Goal: Communication & Community: Answer question/provide support

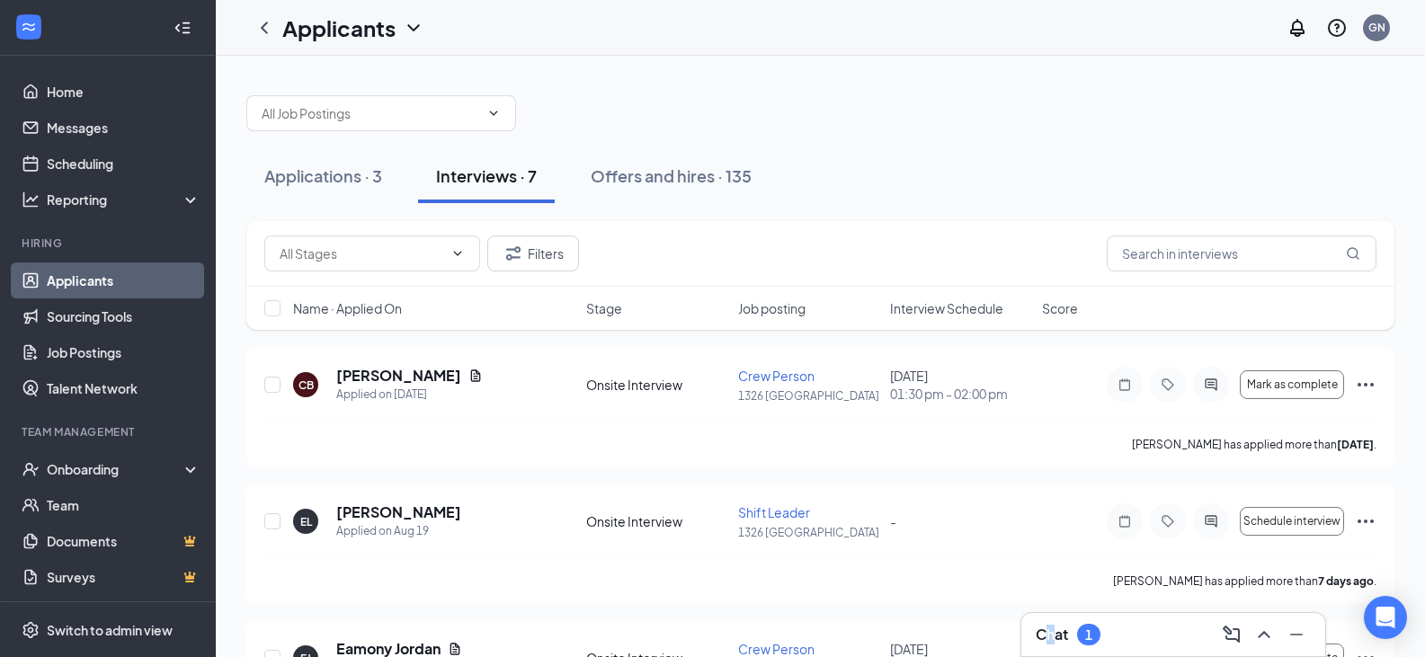
click at [1056, 634] on h3 "Chat" at bounding box center [1052, 635] width 32 height 20
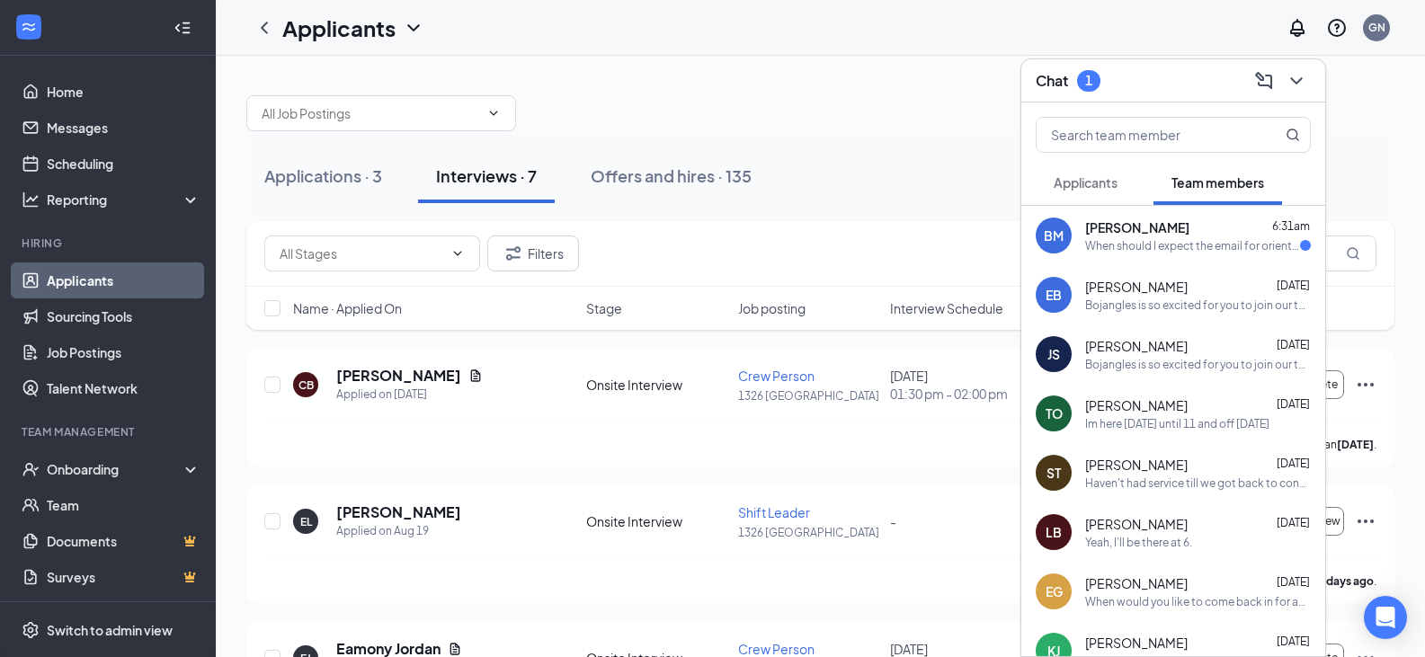
click at [1193, 251] on div "When should I expect the email for orientation" at bounding box center [1192, 245] width 215 height 15
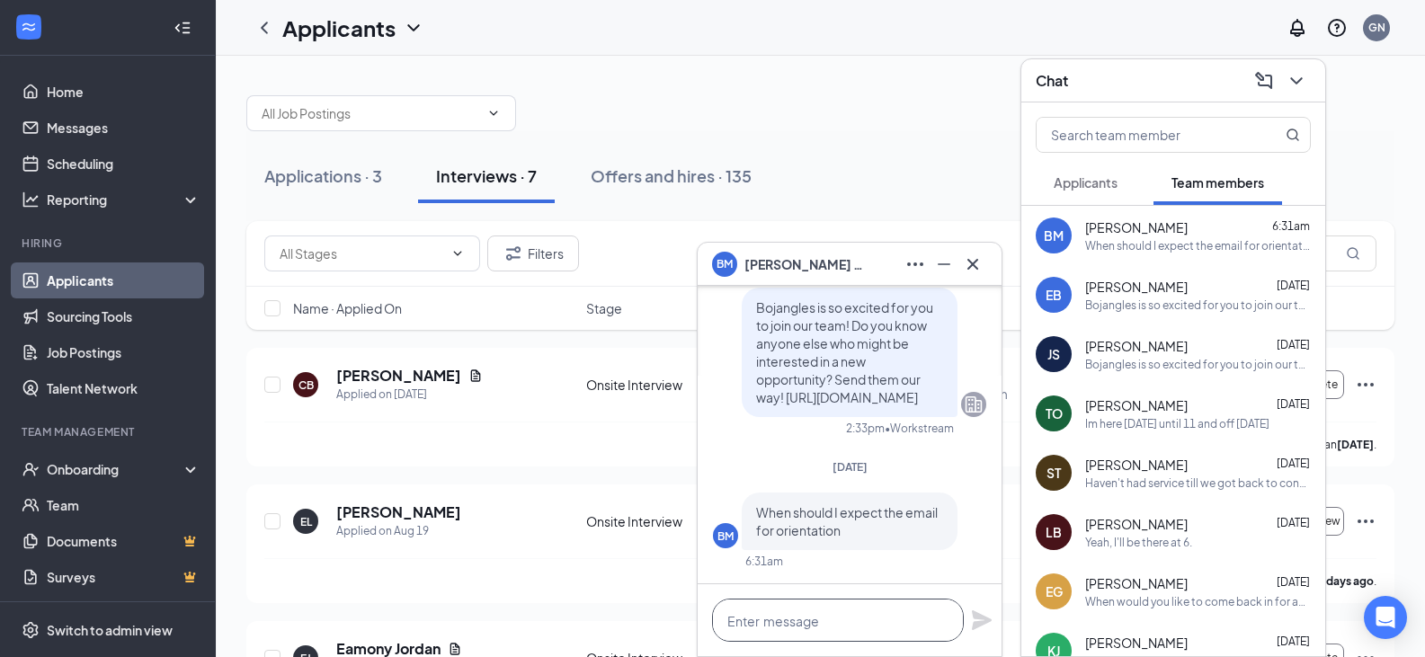
click at [896, 607] on textarea at bounding box center [838, 620] width 252 height 43
type textarea "i"
type textarea "O"
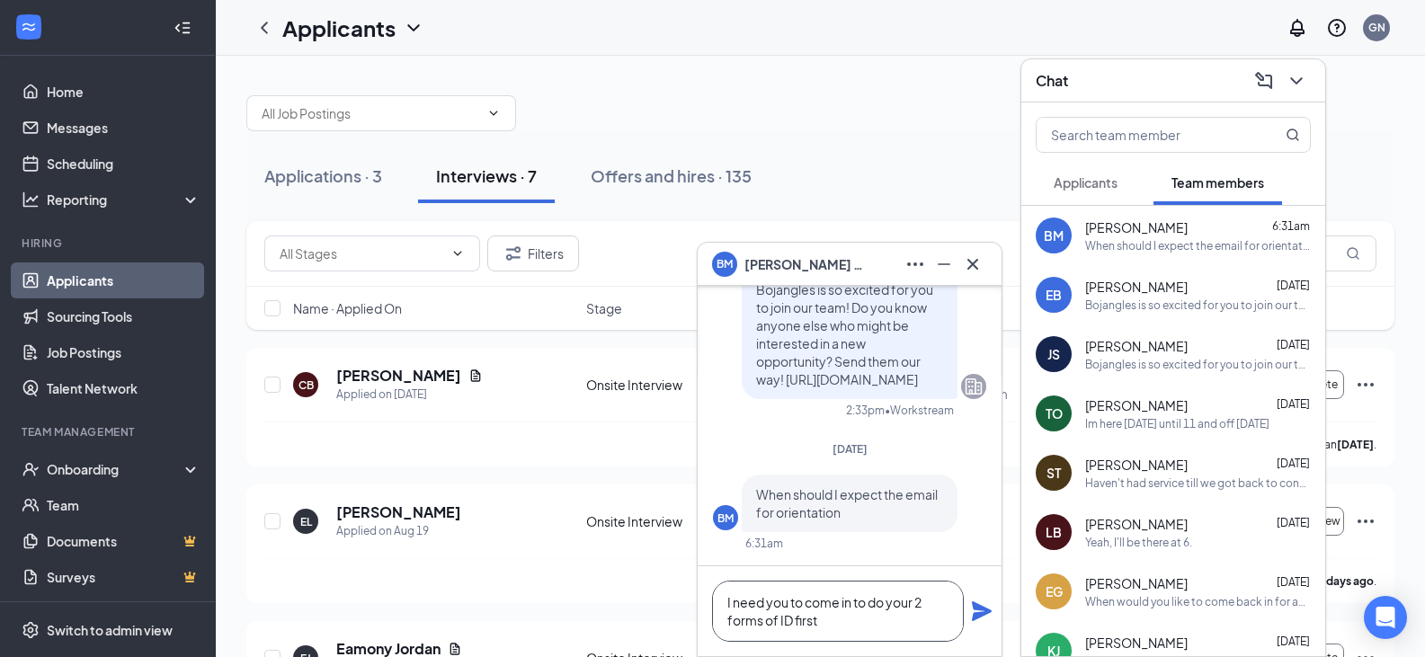
type textarea "I need you to come in to do your 2 forms of ID first"
click at [985, 620] on icon "Plane" at bounding box center [982, 612] width 22 height 22
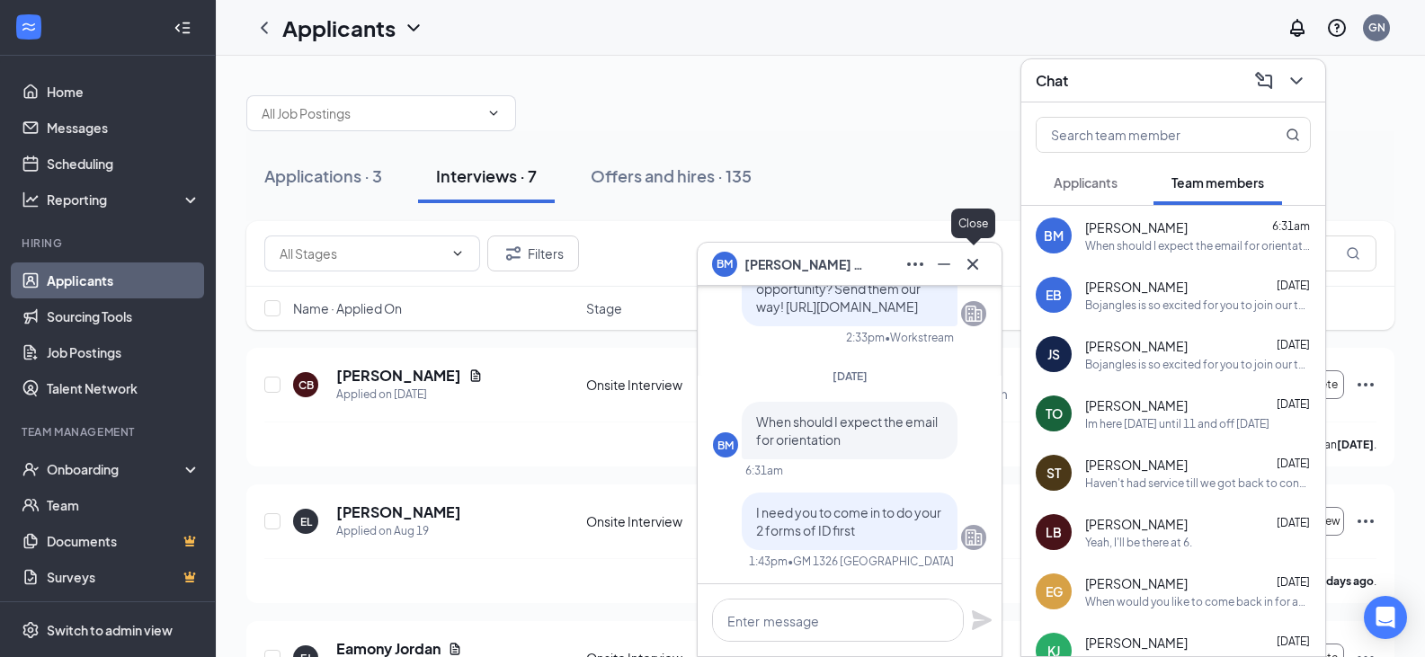
click at [971, 274] on icon "Cross" at bounding box center [973, 265] width 22 height 22
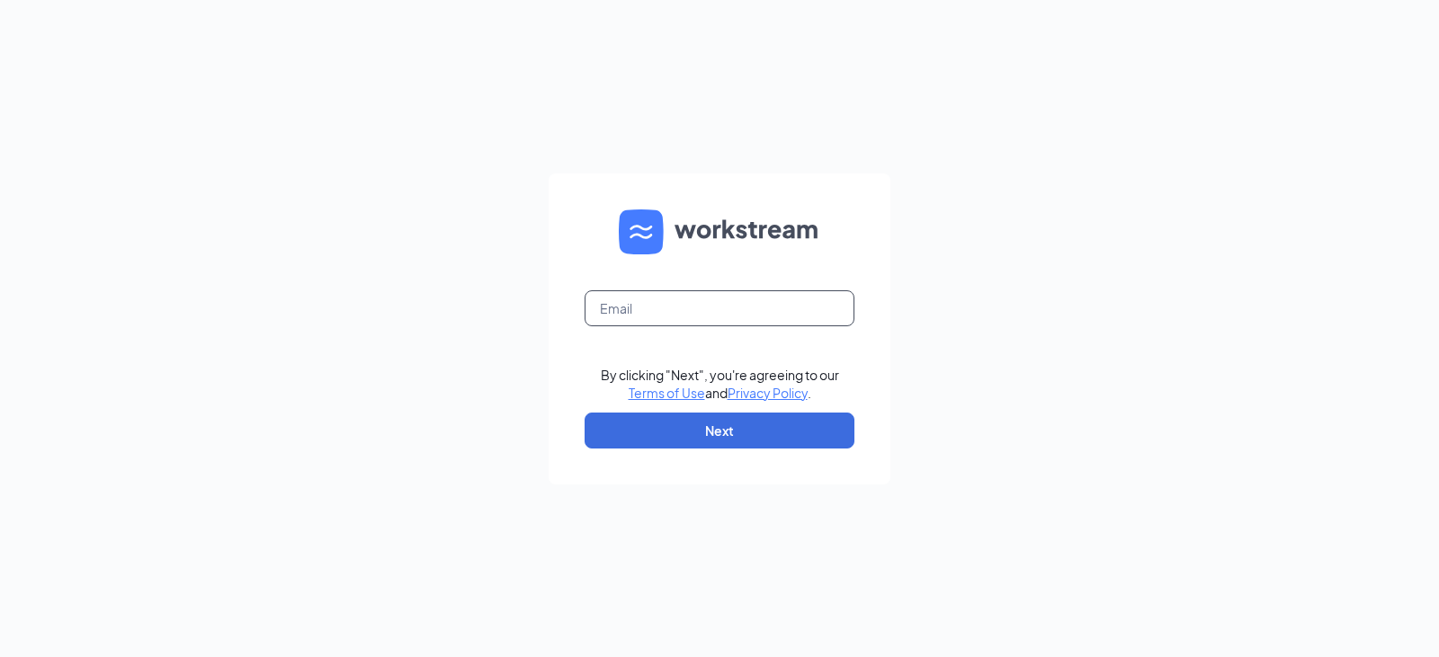
click at [652, 315] on input "text" at bounding box center [719, 308] width 270 height 36
type input "b1326@bocountry.com"
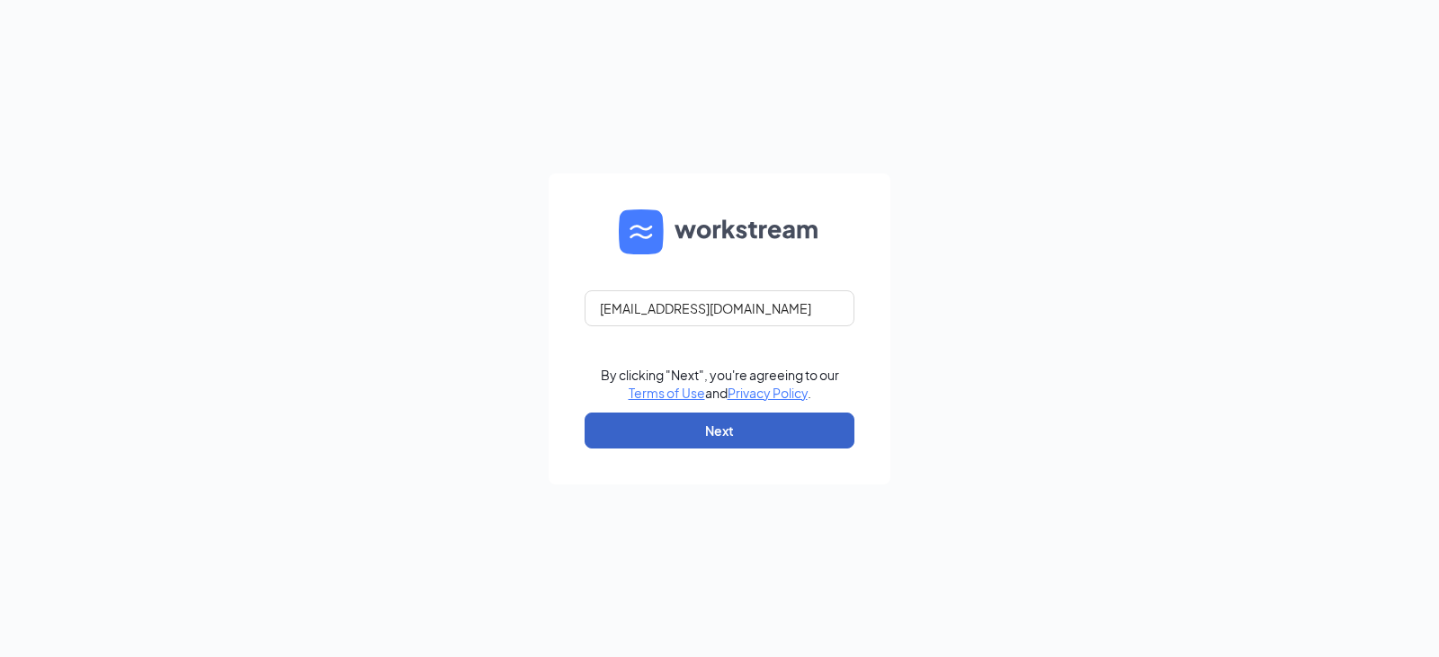
click at [676, 426] on button "Next" at bounding box center [719, 431] width 270 height 36
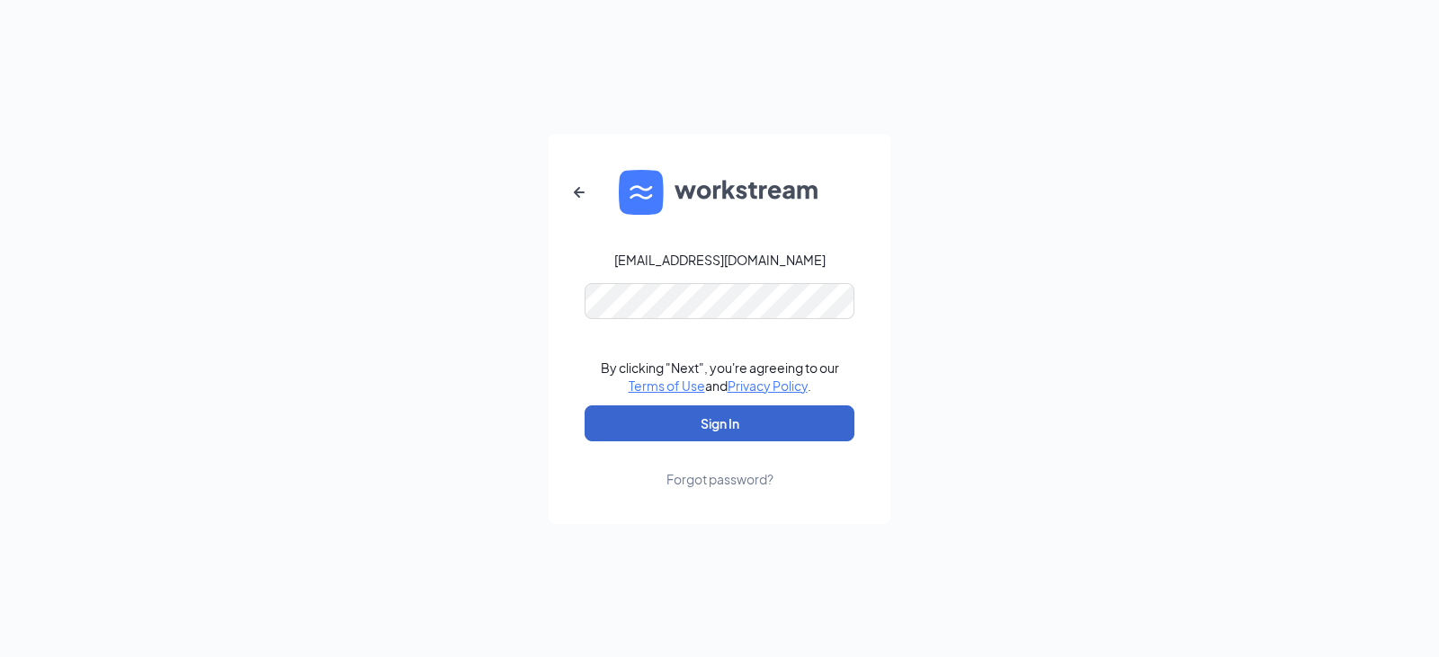
click at [667, 415] on button "Sign In" at bounding box center [719, 424] width 270 height 36
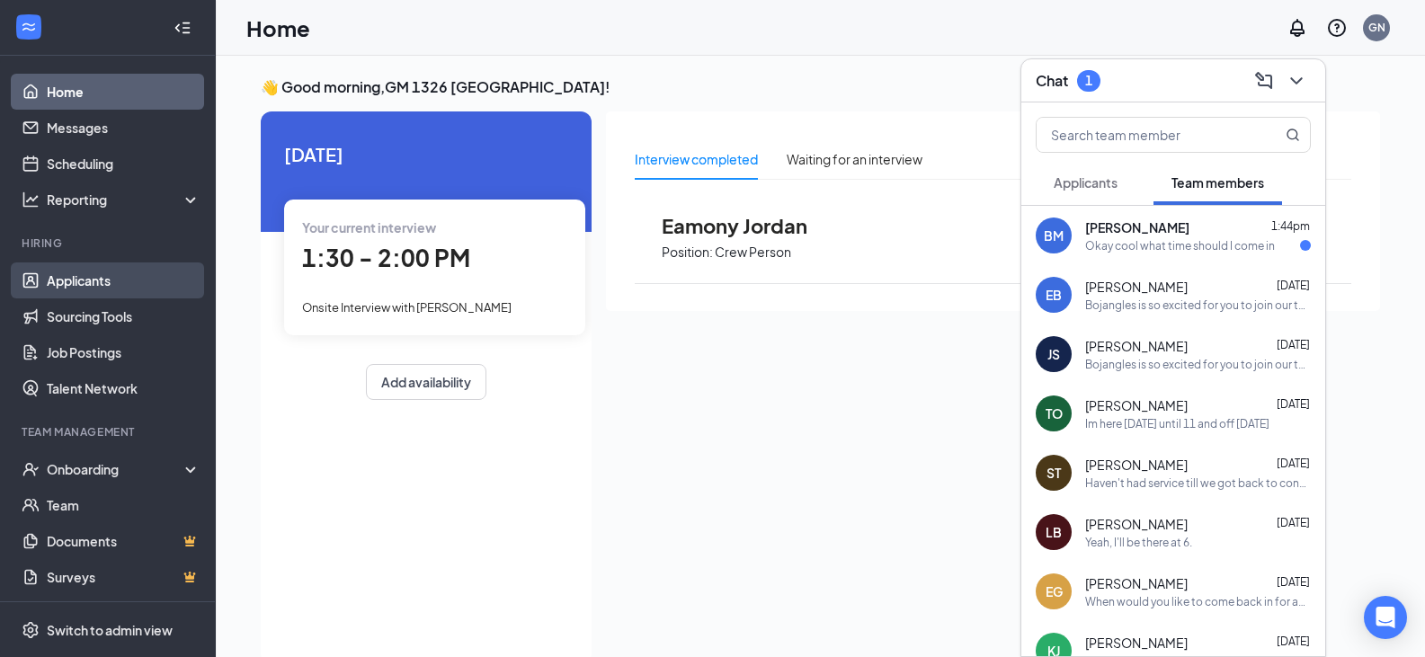
click at [137, 286] on link "Applicants" at bounding box center [124, 281] width 154 height 36
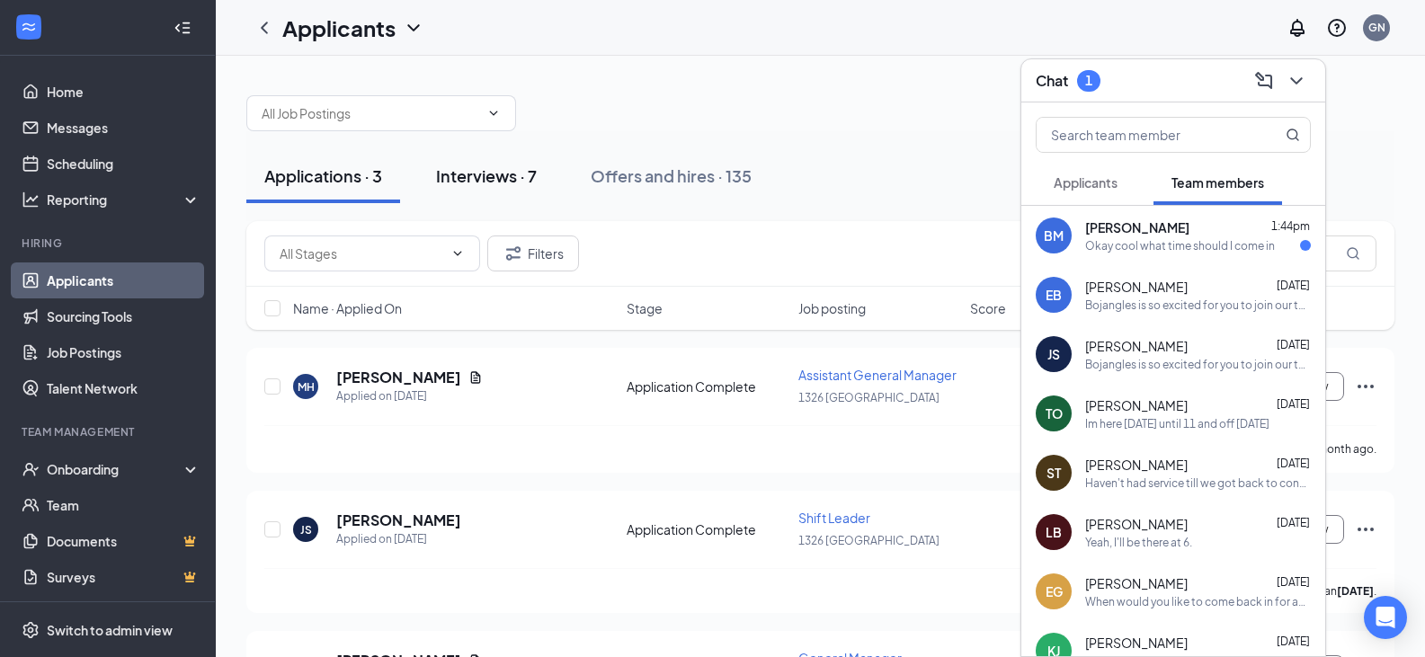
click at [507, 175] on div "Interviews · 7" at bounding box center [486, 176] width 101 height 22
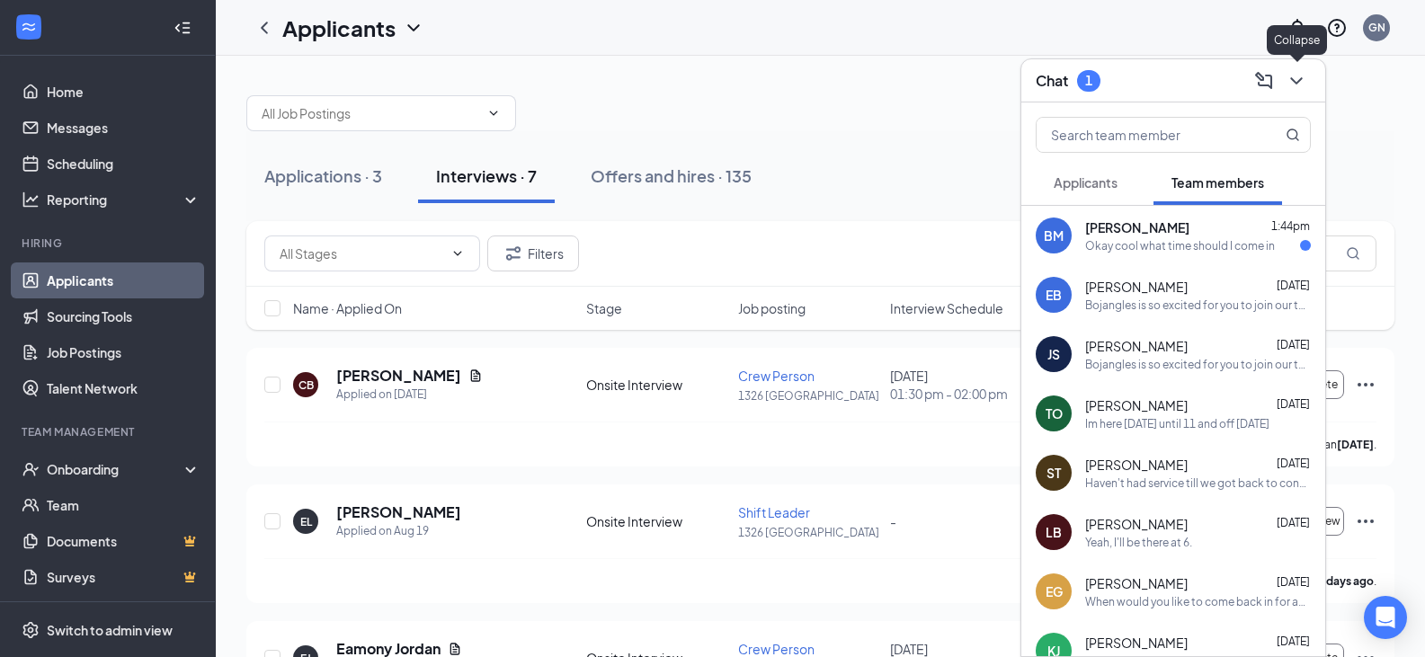
click at [1294, 71] on icon "ChevronDown" at bounding box center [1297, 81] width 22 height 22
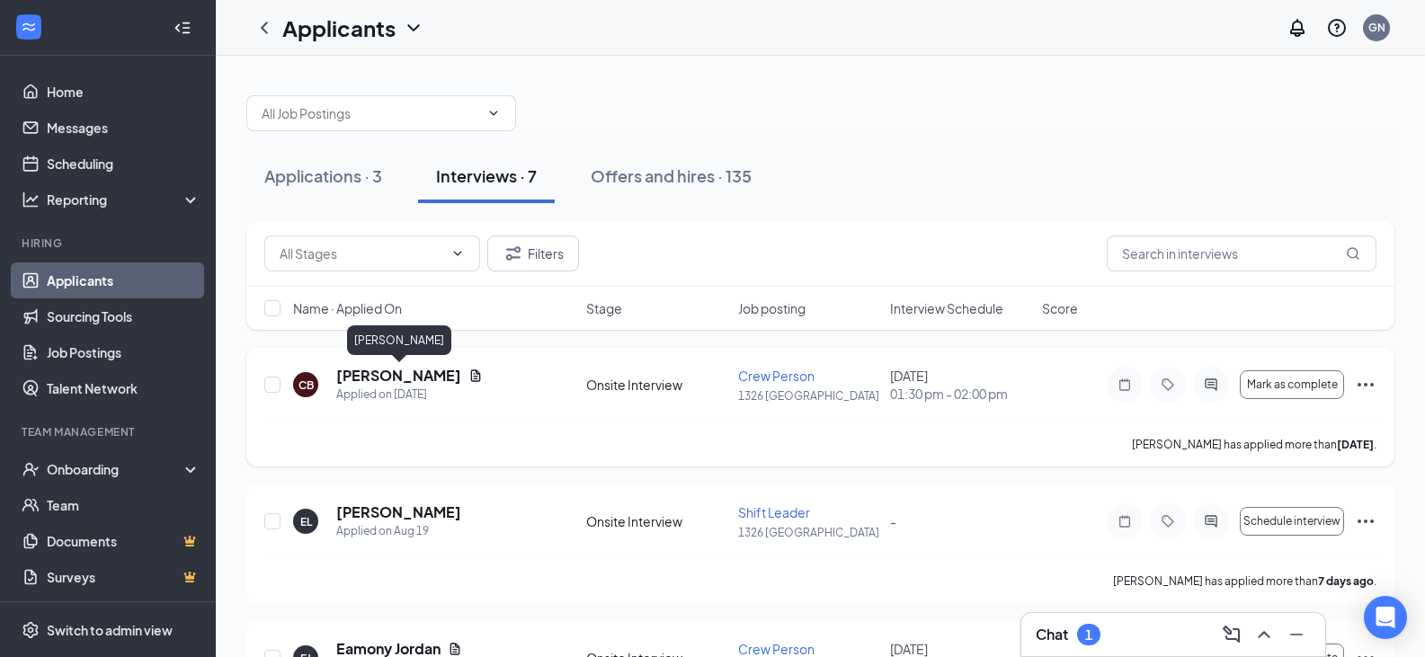
click at [381, 376] on h5 "[PERSON_NAME]" at bounding box center [398, 376] width 125 height 20
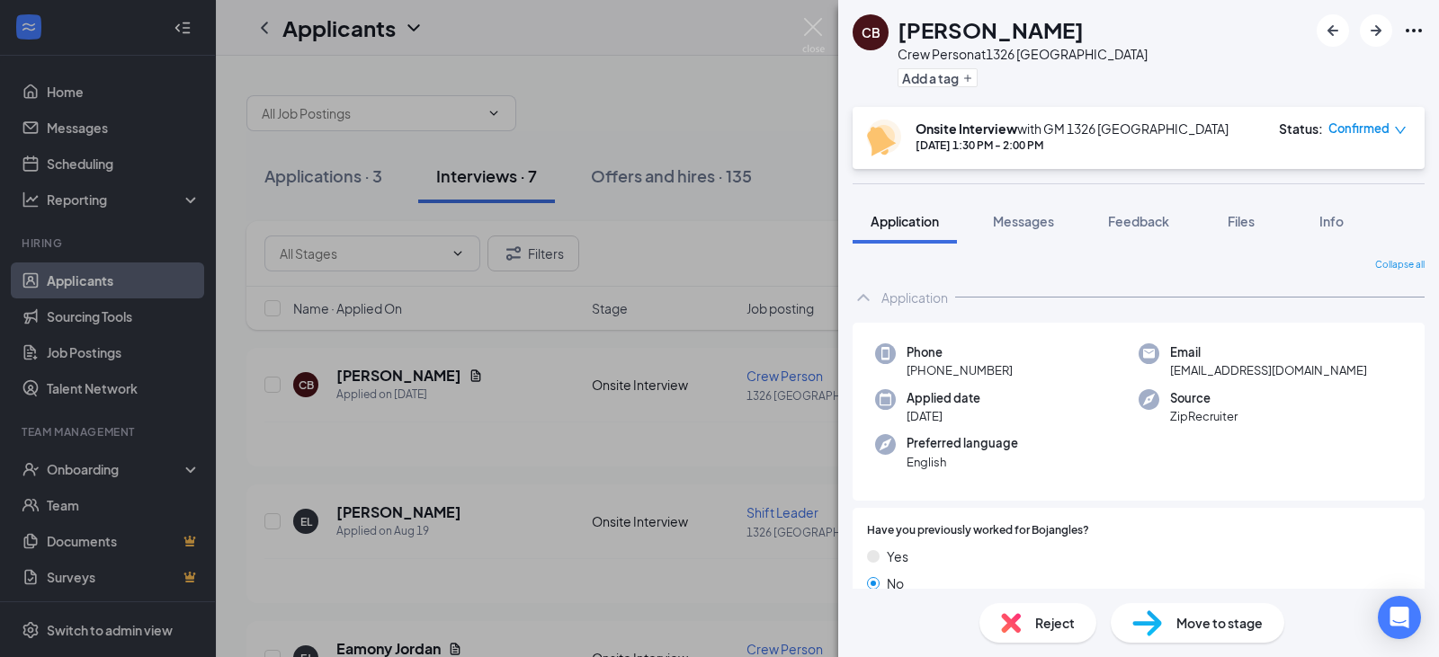
click at [1253, 632] on span "Move to stage" at bounding box center [1219, 623] width 86 height 20
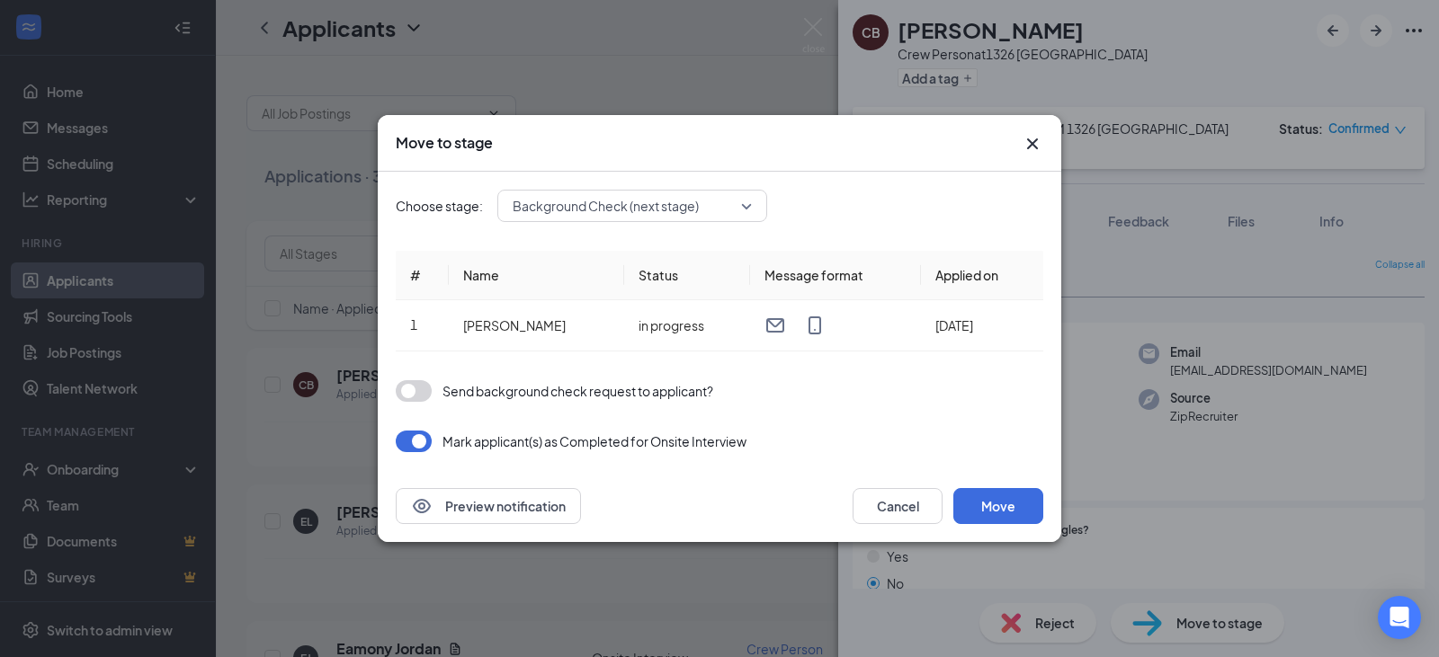
click at [424, 391] on button "button" at bounding box center [414, 391] width 36 height 22
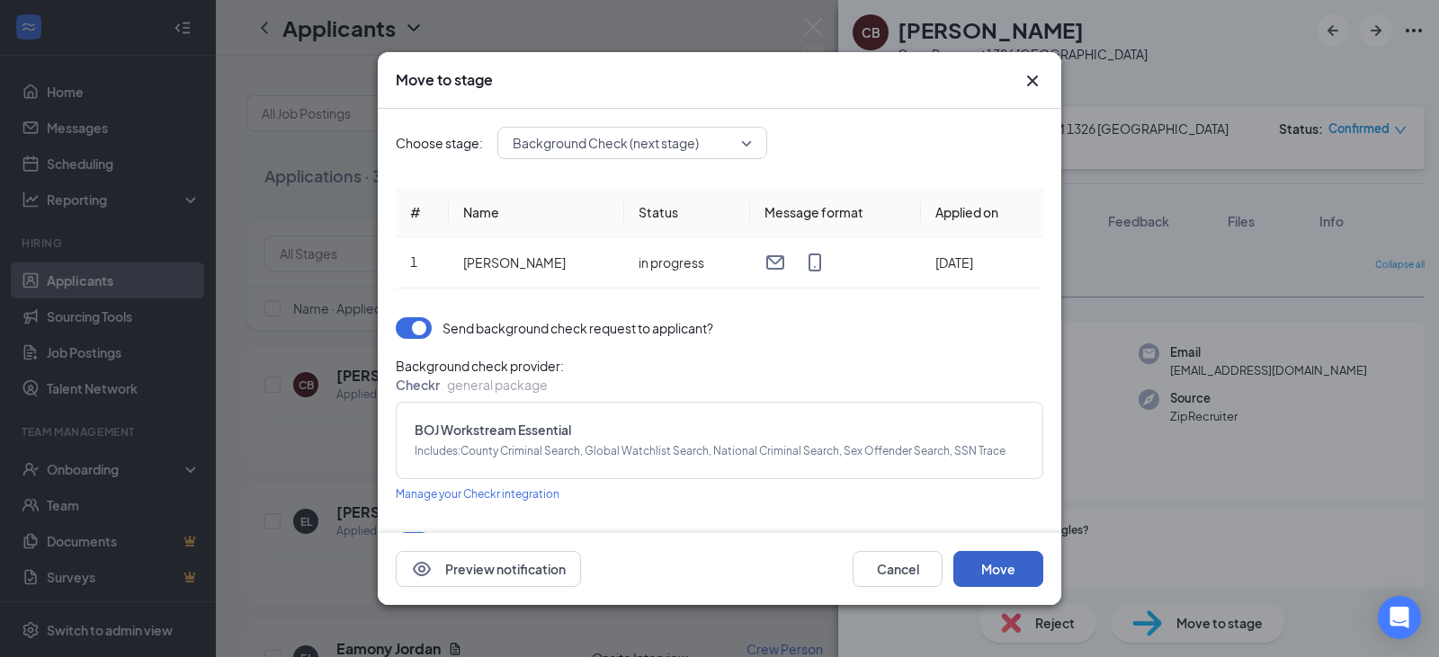
click at [1033, 574] on button "Move" at bounding box center [998, 569] width 90 height 36
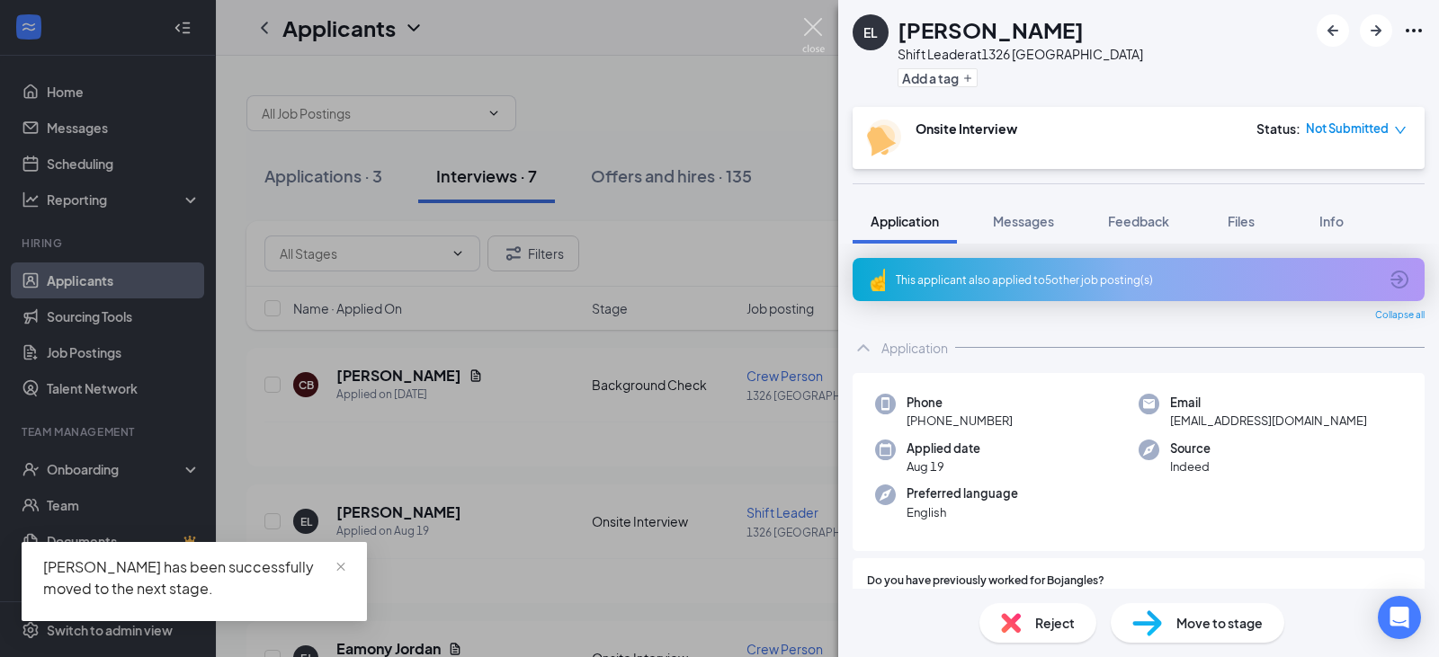
click at [810, 33] on img at bounding box center [813, 35] width 22 height 35
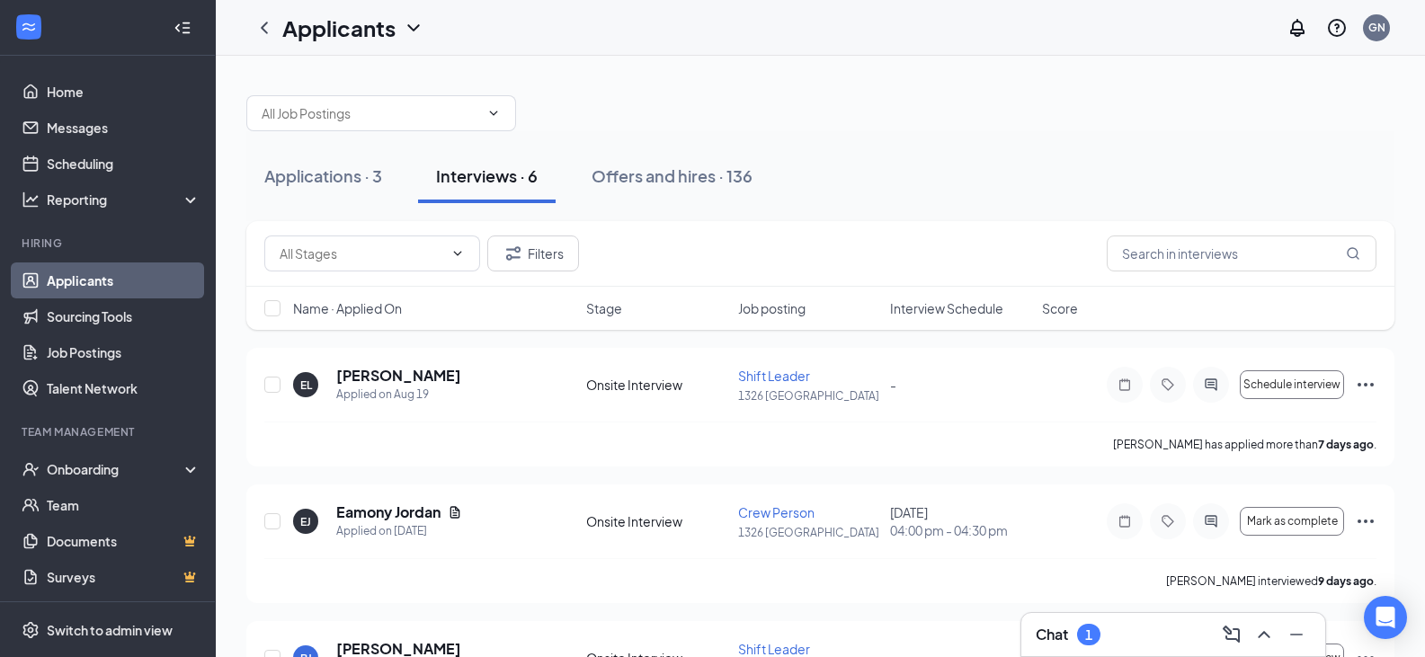
click at [1151, 643] on div "Chat 1" at bounding box center [1173, 634] width 275 height 29
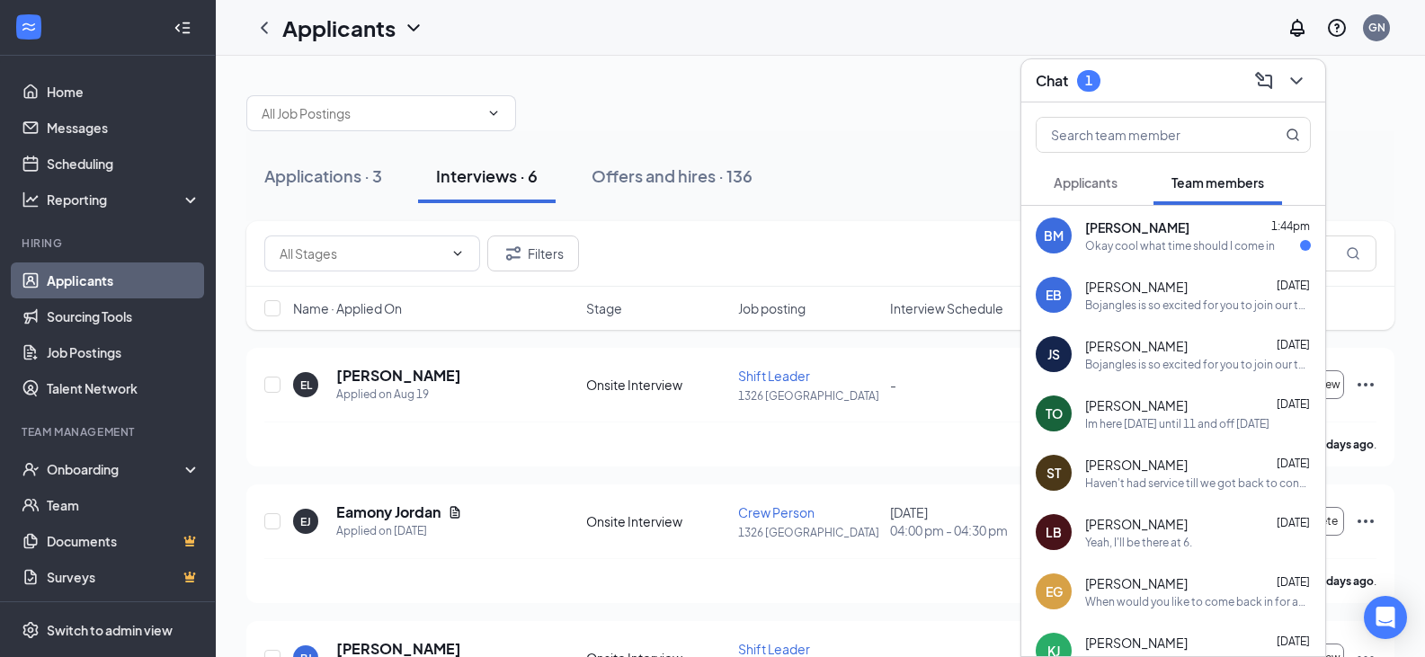
click at [1146, 241] on div "Okay cool what time should I come in" at bounding box center [1180, 245] width 190 height 15
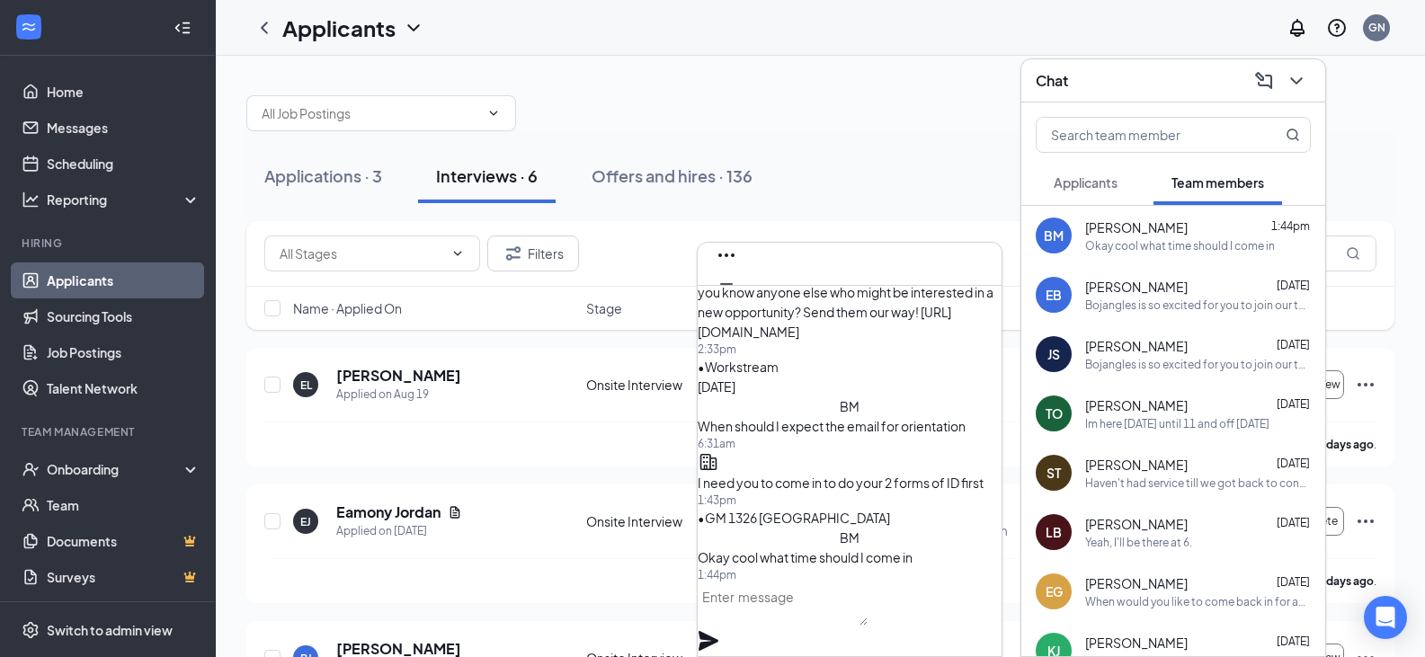
scroll to position [394, 0]
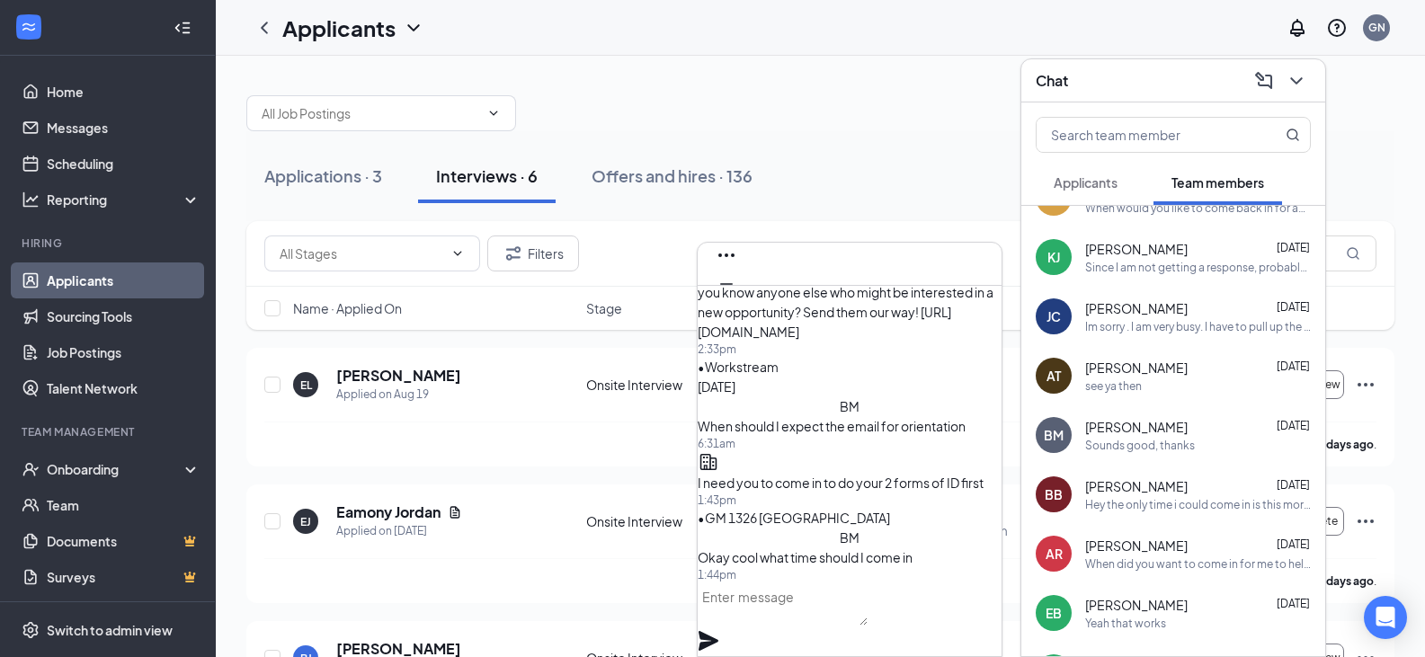
click at [809, 618] on textarea at bounding box center [783, 604] width 170 height 43
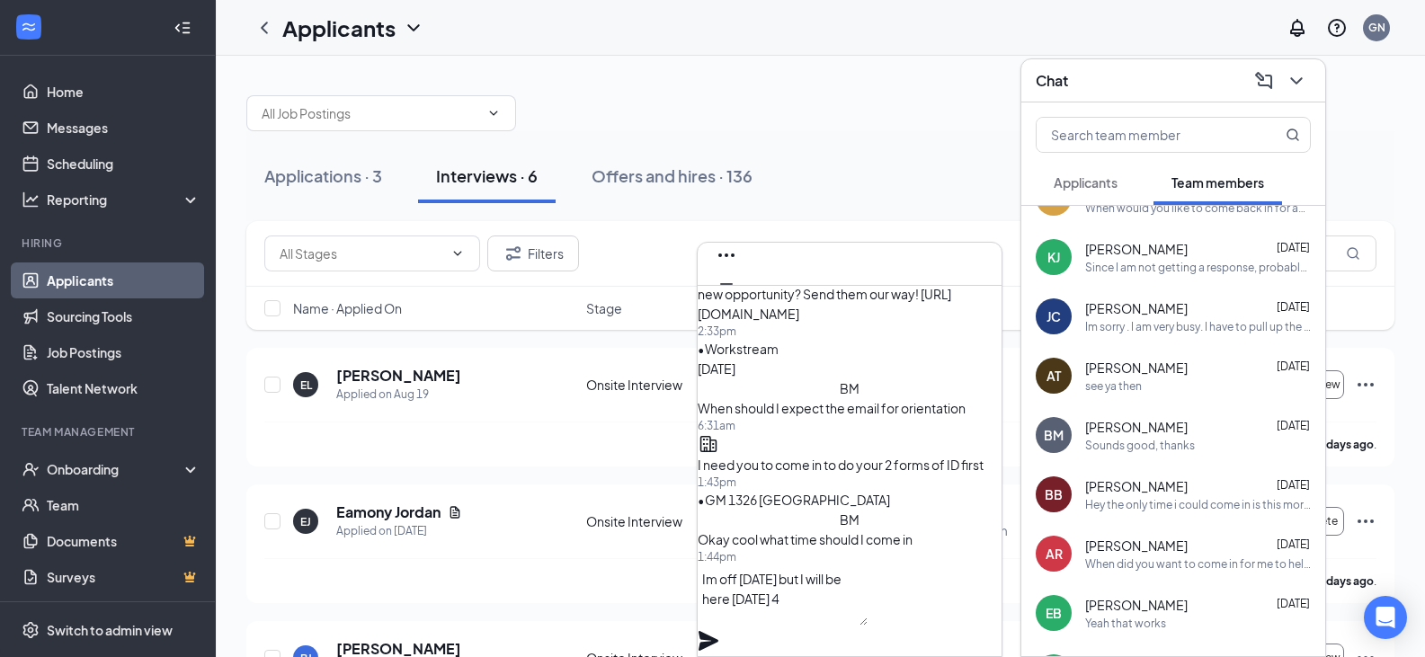
click at [805, 626] on textarea "Im off [DATE] but I will be here [DATE] 4" at bounding box center [783, 595] width 170 height 61
type textarea "Im off [DATE] but I will be here [DATE] 430 to 230"
click at [719, 630] on icon "Plane" at bounding box center [709, 641] width 22 height 22
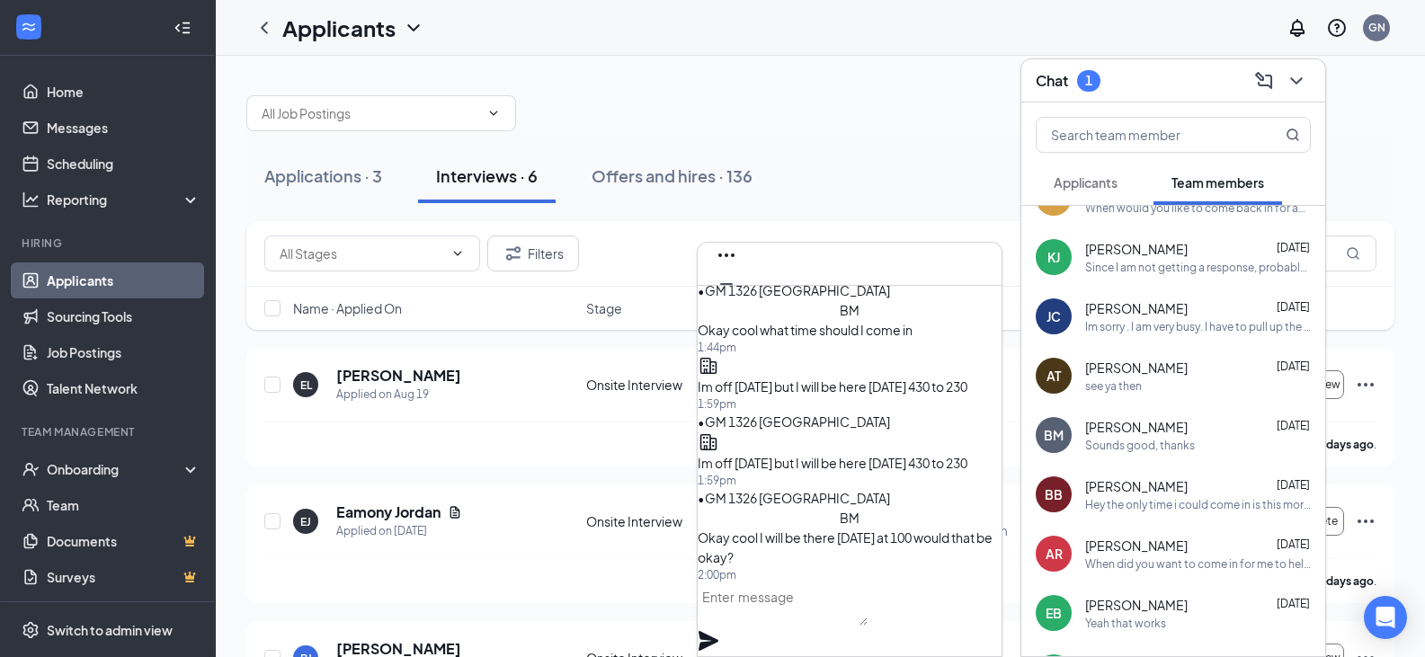
click at [727, 604] on textarea at bounding box center [783, 604] width 170 height 43
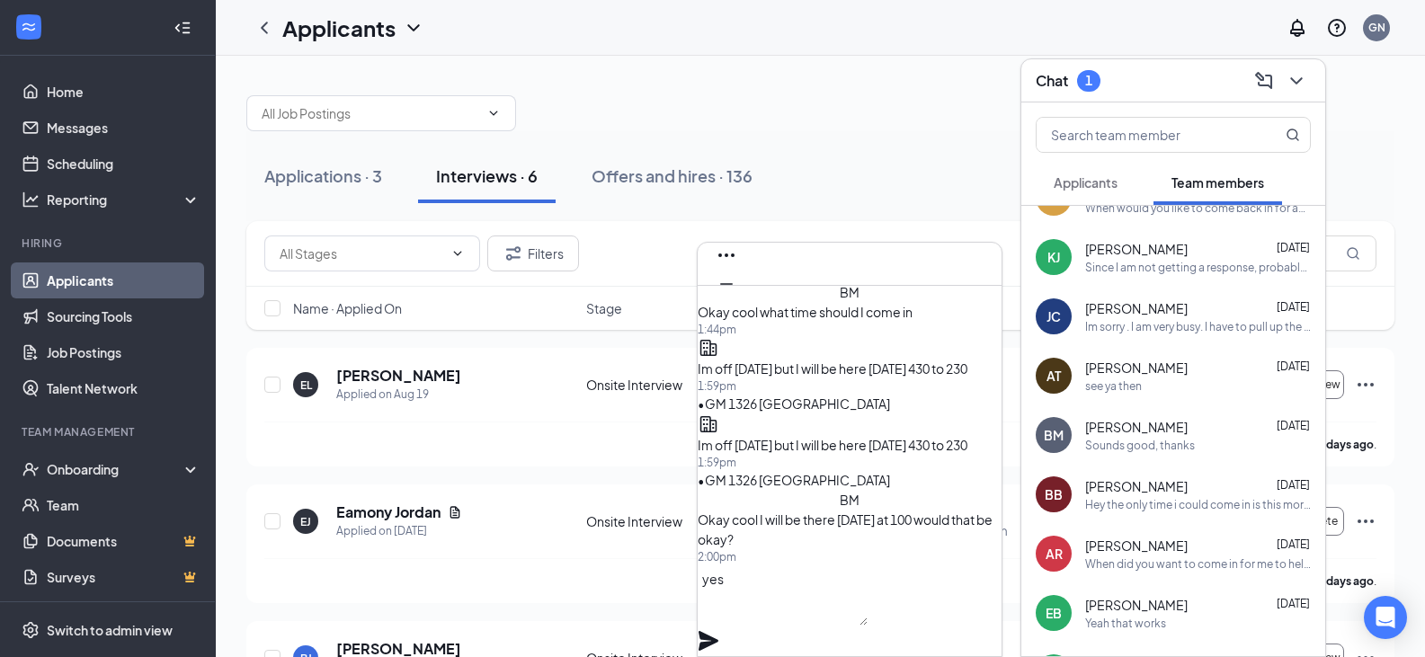
type textarea "yes"
click at [718, 631] on icon "Plane" at bounding box center [709, 641] width 20 height 20
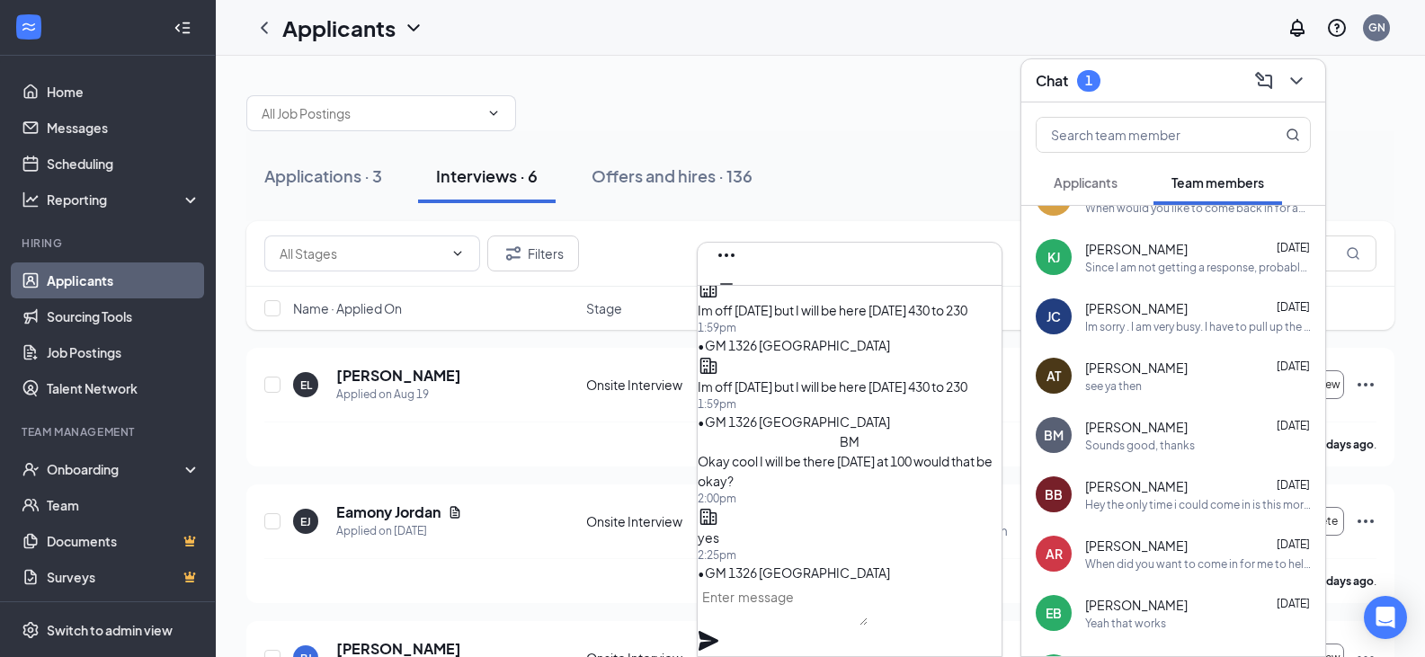
scroll to position [0, 0]
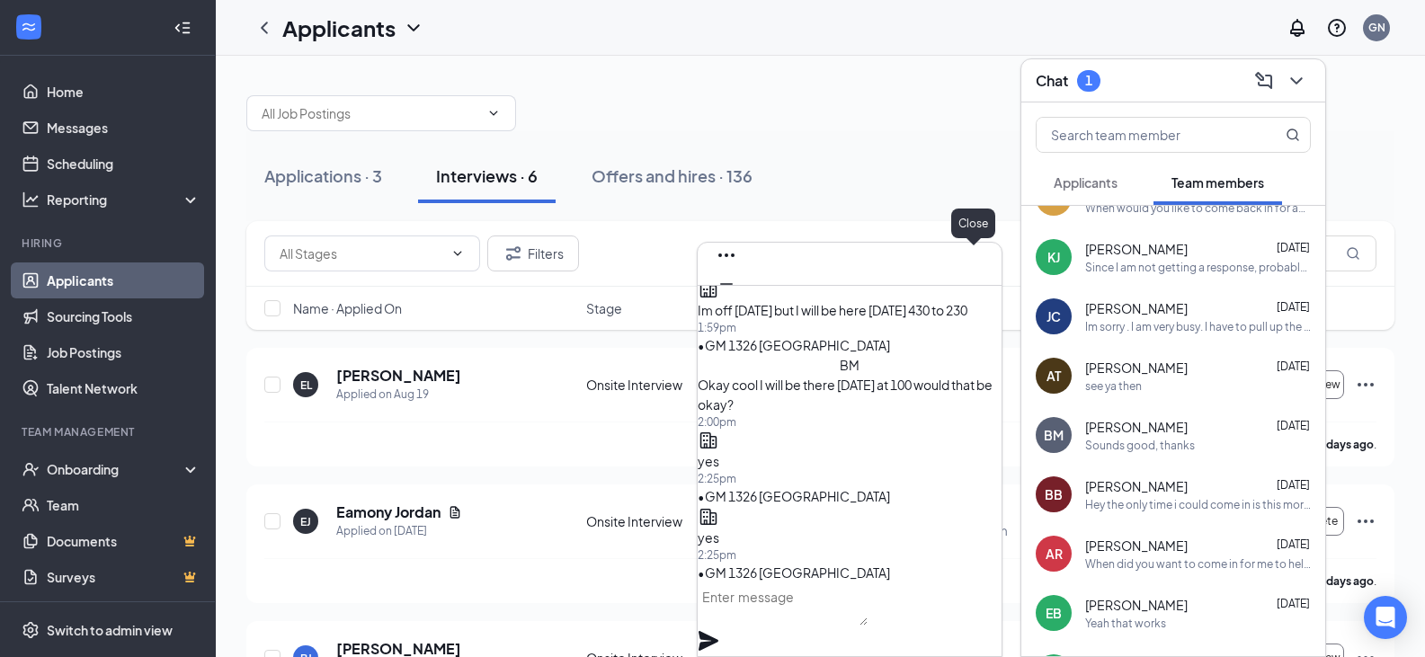
click at [737, 302] on icon "Cross" at bounding box center [727, 313] width 22 height 22
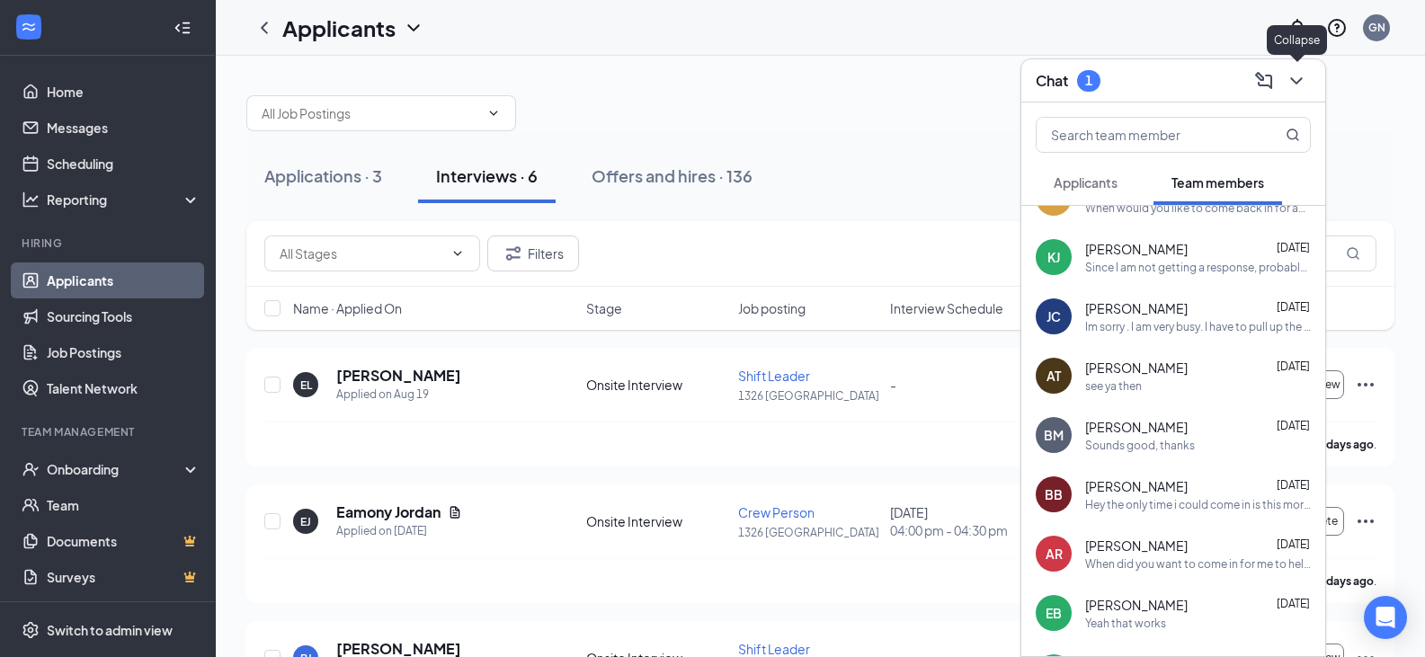
click at [1303, 88] on icon "ChevronDown" at bounding box center [1297, 81] width 22 height 22
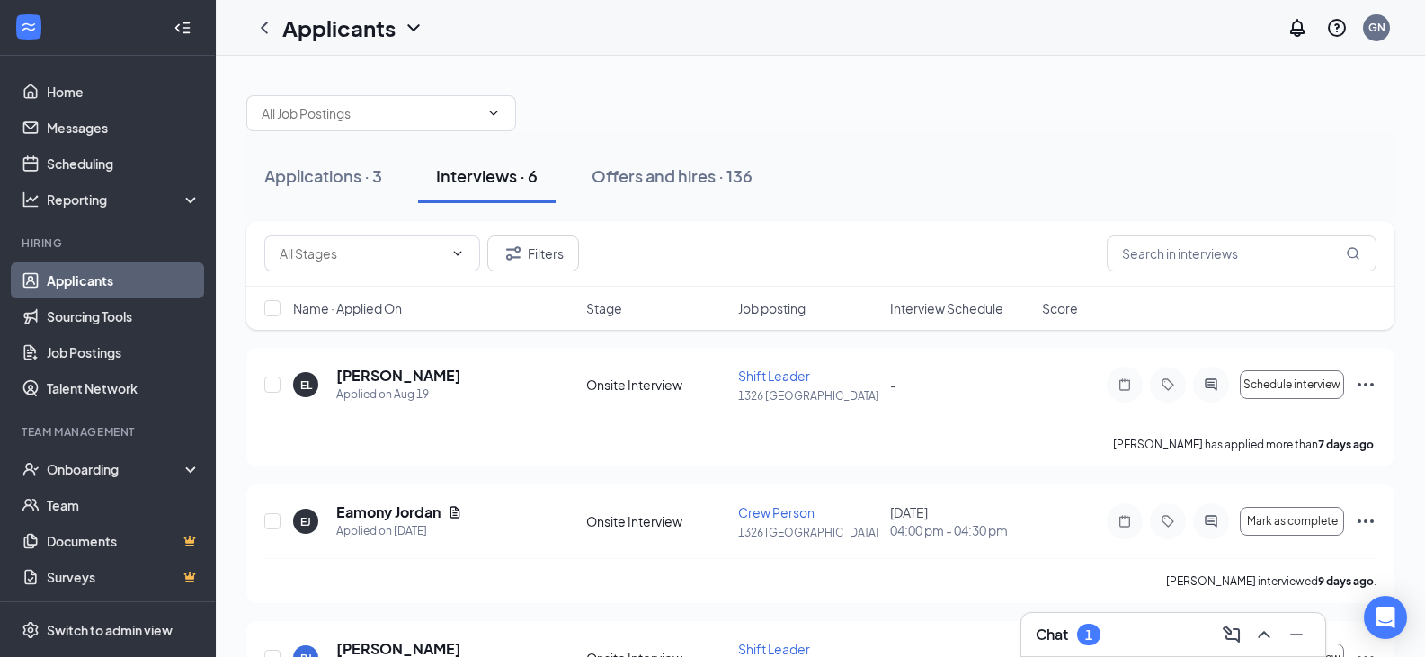
click at [1070, 639] on div "Chat 1" at bounding box center [1068, 635] width 65 height 22
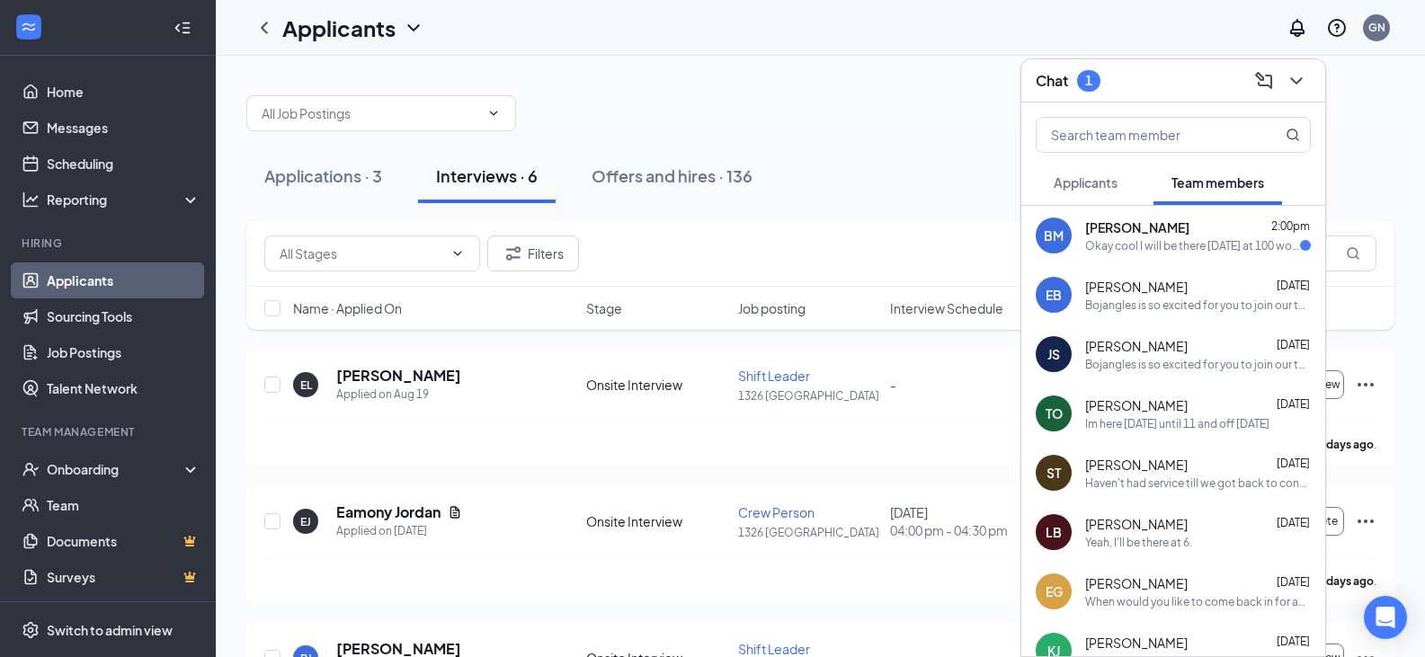
click at [1155, 238] on div "Okay cool I will be there [DATE] at 100 would that be okay?" at bounding box center [1192, 245] width 215 height 15
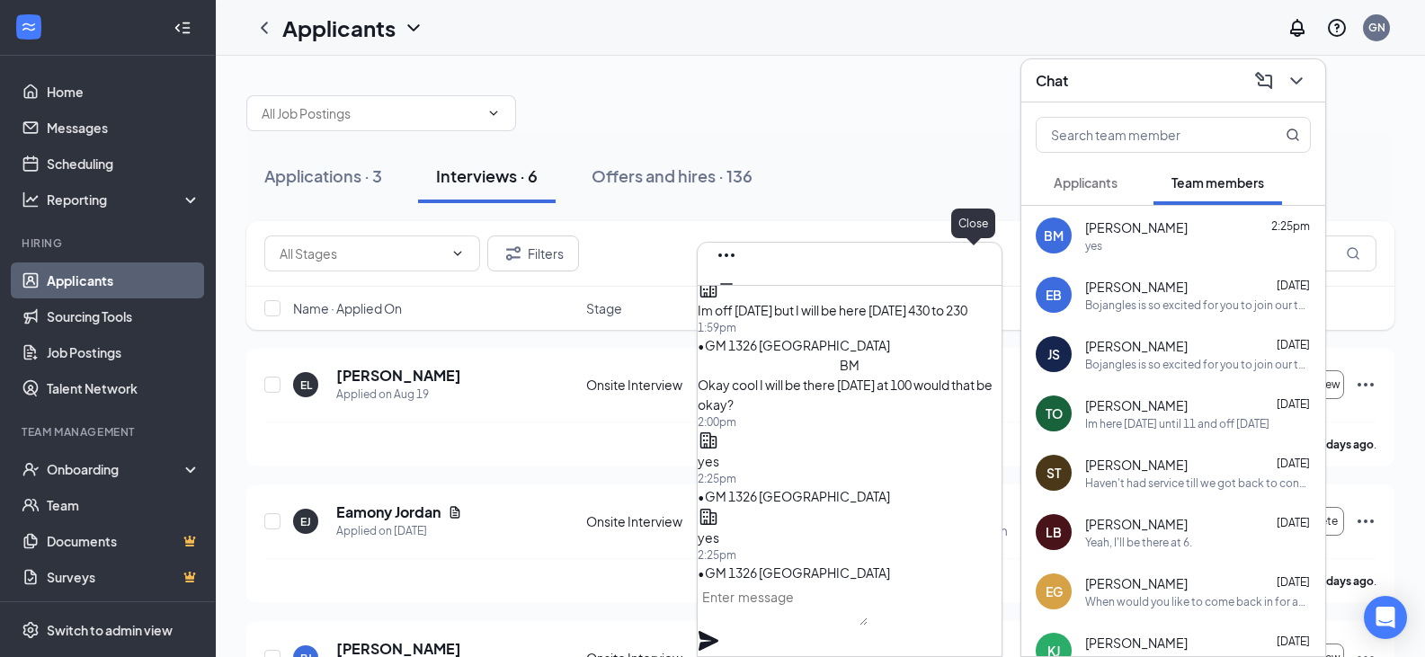
click at [737, 302] on icon "Cross" at bounding box center [727, 313] width 22 height 22
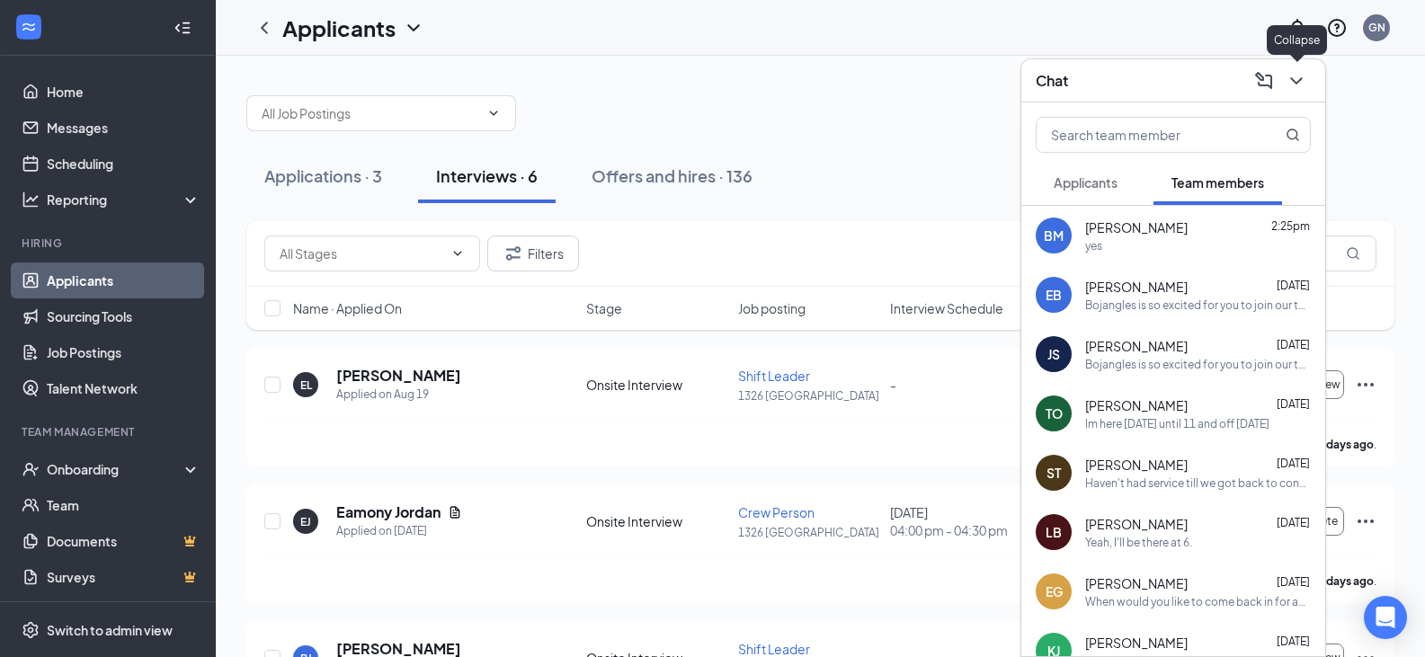
click at [1304, 83] on icon "ChevronDown" at bounding box center [1297, 81] width 22 height 22
